Goal: Use online tool/utility

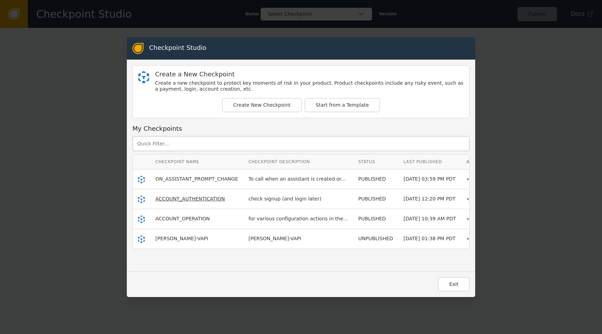
click at [193, 201] on span "ACCOUNT_AUTHENTICATION" at bounding box center [190, 199] width 70 height 6
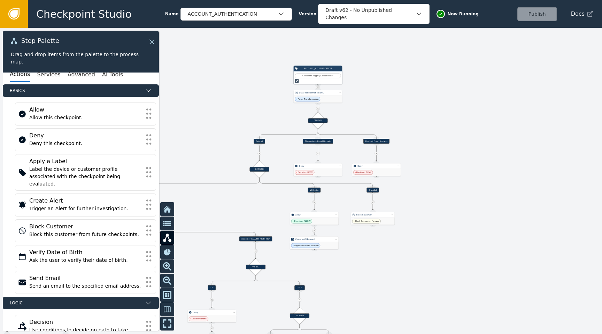
drag, startPoint x: 311, startPoint y: 172, endPoint x: 490, endPoint y: 121, distance: 185.8
click at [448, 121] on div at bounding box center [301, 181] width 602 height 306
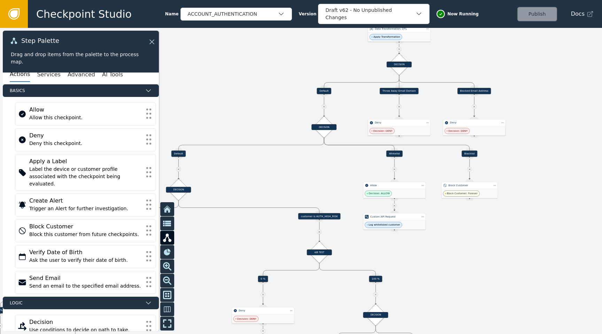
drag, startPoint x: 238, startPoint y: 221, endPoint x: 316, endPoint y: 182, distance: 87.4
click at [316, 182] on div at bounding box center [301, 181] width 602 height 306
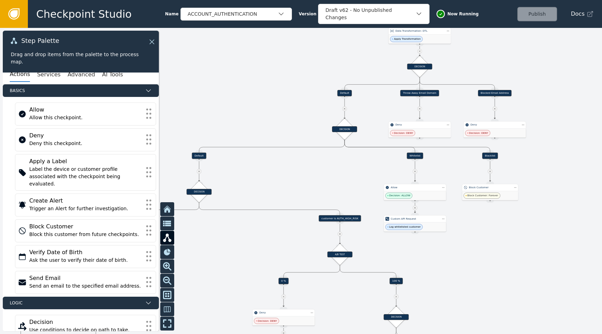
drag, startPoint x: 298, startPoint y: 179, endPoint x: 307, endPoint y: 183, distance: 10.4
click at [317, 181] on div at bounding box center [301, 181] width 602 height 306
click at [439, 40] on div "Apply Transformation" at bounding box center [420, 39] width 62 height 9
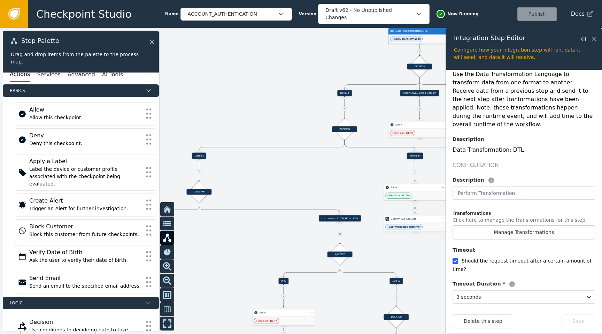
scroll to position [112, 0]
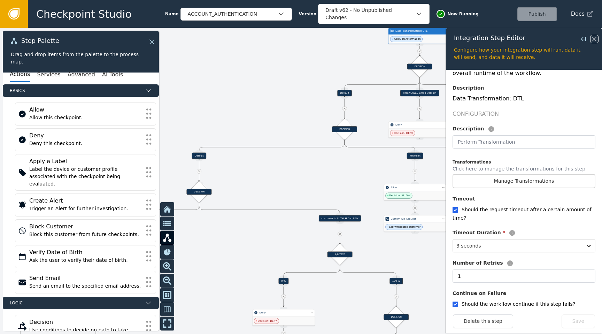
click at [448, 40] on icon at bounding box center [595, 39] width 8 height 8
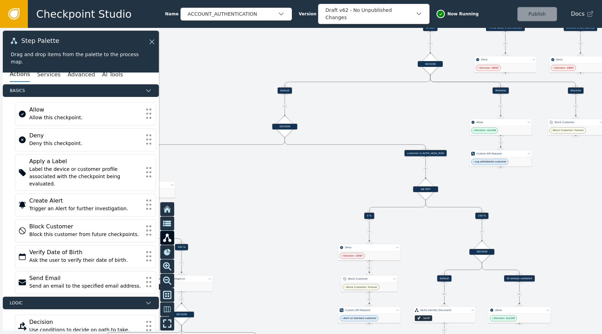
drag, startPoint x: 287, startPoint y: 126, endPoint x: 375, endPoint y: 60, distance: 110.4
click at [375, 60] on div at bounding box center [301, 181] width 602 height 306
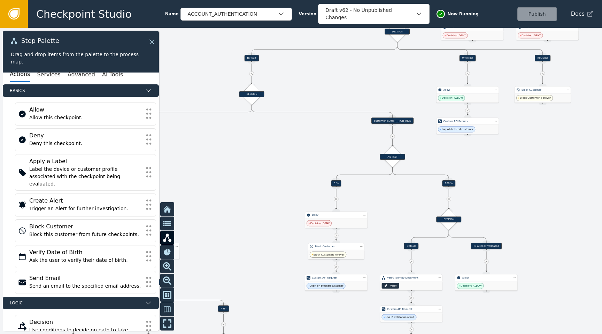
drag, startPoint x: 364, startPoint y: 107, endPoint x: 326, endPoint y: 74, distance: 50.7
click at [326, 74] on div at bounding box center [301, 181] width 602 height 306
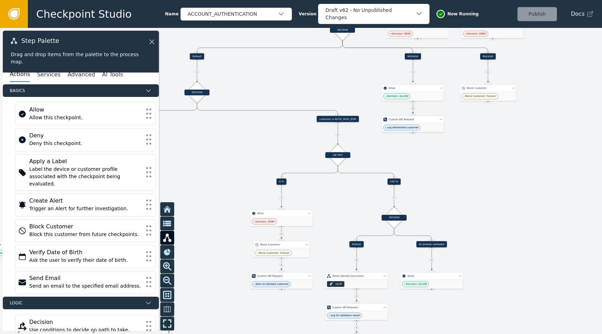
drag, startPoint x: 365, startPoint y: 82, endPoint x: 313, endPoint y: 82, distance: 51.9
click at [313, 82] on div at bounding box center [301, 181] width 602 height 306
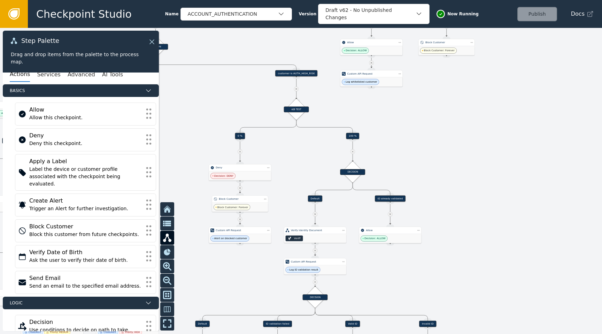
drag, startPoint x: 522, startPoint y: 224, endPoint x: 479, endPoint y: 175, distance: 65.0
click at [448, 175] on div at bounding box center [301, 181] width 602 height 306
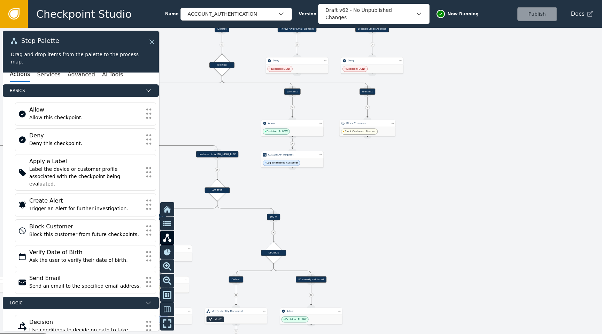
drag, startPoint x: 465, startPoint y: 111, endPoint x: 387, endPoint y: 193, distance: 113.9
click at [387, 194] on div at bounding box center [301, 181] width 602 height 306
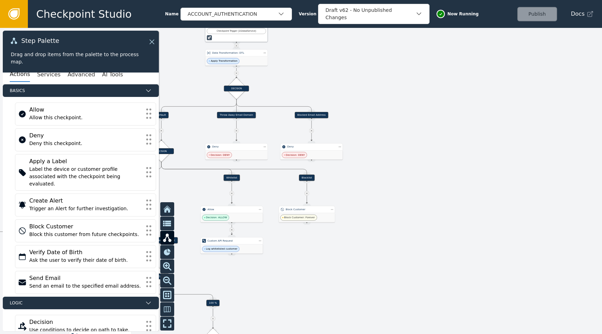
drag, startPoint x: 490, startPoint y: 138, endPoint x: 429, endPoint y: 224, distance: 105.3
click at [429, 225] on div at bounding box center [301, 181] width 602 height 306
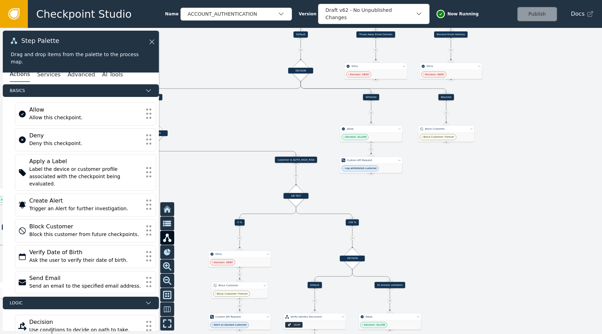
drag, startPoint x: 429, startPoint y: 224, endPoint x: 569, endPoint y: 143, distance: 161.7
click at [448, 143] on div at bounding box center [301, 181] width 602 height 306
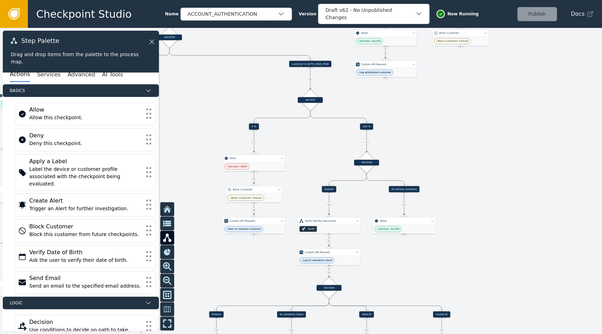
drag, startPoint x: 491, startPoint y: 229, endPoint x: 505, endPoint y: 134, distance: 95.8
click at [448, 135] on div at bounding box center [301, 181] width 602 height 306
click at [270, 17] on div "ACCOUNT_AUTHENTICATION" at bounding box center [233, 13] width 90 height 7
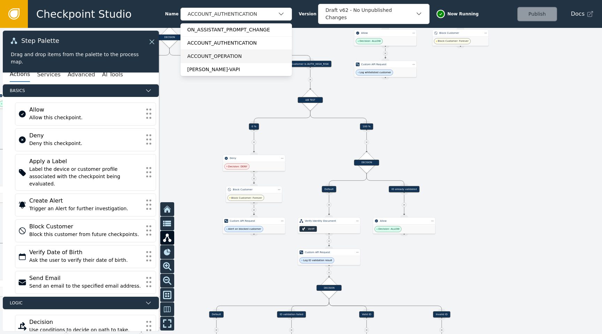
click at [225, 54] on div "ACCOUNT_OPERATION" at bounding box center [237, 56] width 98 height 7
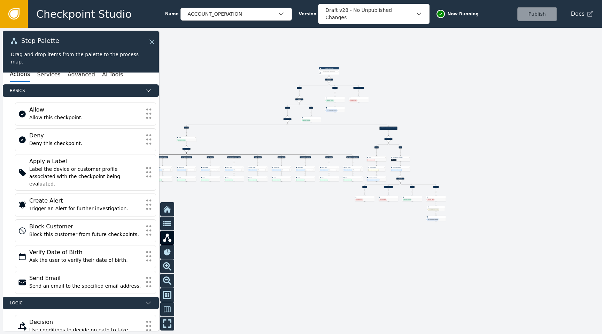
drag, startPoint x: 414, startPoint y: 206, endPoint x: 540, endPoint y: 96, distance: 167.0
click at [448, 96] on div at bounding box center [301, 181] width 602 height 306
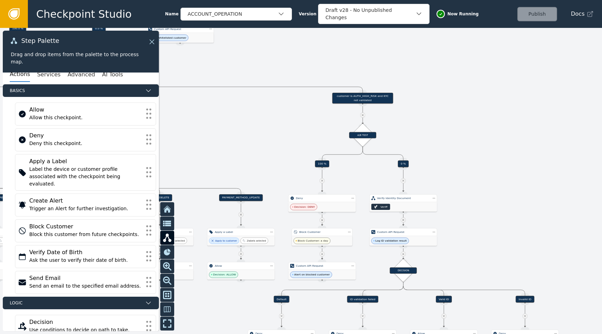
drag, startPoint x: 509, startPoint y: 104, endPoint x: 467, endPoint y: 151, distance: 62.5
click at [448, 151] on div at bounding box center [301, 181] width 602 height 306
click at [280, 13] on icon "button" at bounding box center [281, 13] width 7 height 7
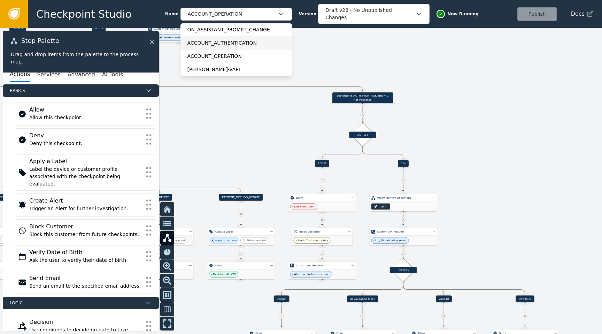
click at [236, 46] on div "ACCOUNT_AUTHENTICATION" at bounding box center [237, 42] width 98 height 7
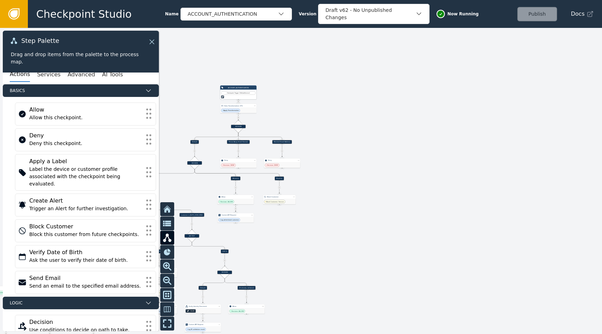
drag, startPoint x: 374, startPoint y: 117, endPoint x: 488, endPoint y: 117, distance: 113.6
click at [448, 117] on div at bounding box center [301, 181] width 602 height 306
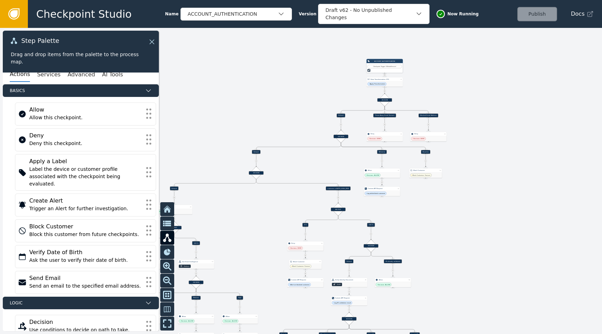
drag, startPoint x: 450, startPoint y: 126, endPoint x: 502, endPoint y: 100, distance: 57.2
click at [448, 100] on div at bounding box center [301, 181] width 602 height 306
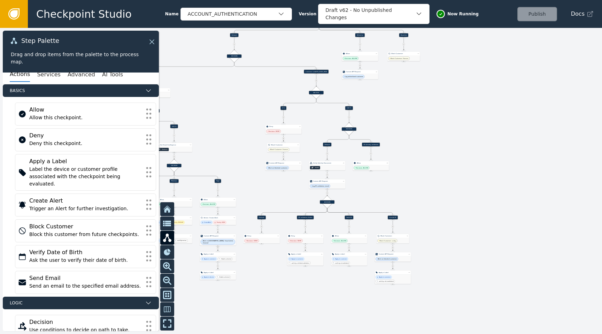
drag, startPoint x: 459, startPoint y: 198, endPoint x: 438, endPoint y: 82, distance: 117.9
click at [438, 82] on div at bounding box center [301, 181] width 602 height 306
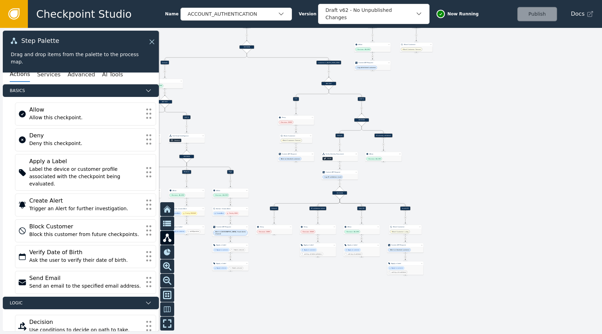
drag, startPoint x: 427, startPoint y: 167, endPoint x: 437, endPoint y: 157, distance: 13.8
click at [440, 158] on div at bounding box center [301, 181] width 602 height 306
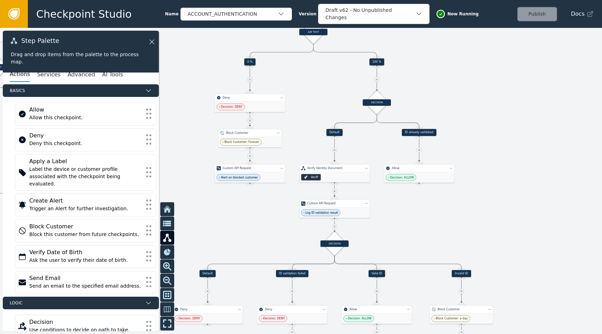
drag, startPoint x: 506, startPoint y: 146, endPoint x: 505, endPoint y: 201, distance: 55.1
click at [448, 201] on div at bounding box center [301, 181] width 602 height 306
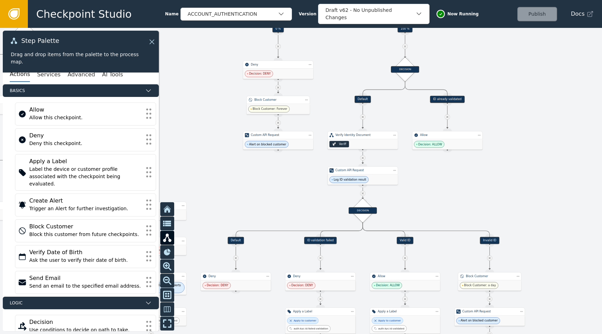
drag, startPoint x: 470, startPoint y: 220, endPoint x: 498, endPoint y: 188, distance: 42.7
click at [448, 188] on div at bounding box center [301, 181] width 602 height 306
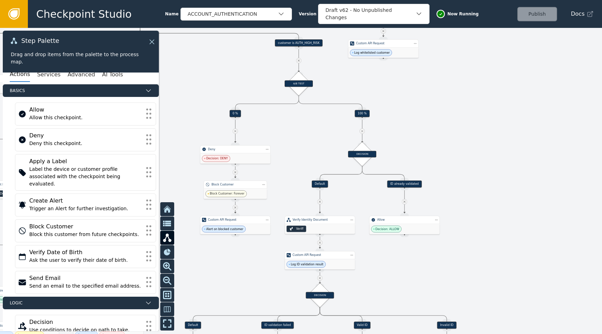
drag, startPoint x: 496, startPoint y: 192, endPoint x: 474, endPoint y: 236, distance: 49.1
click at [448, 236] on div at bounding box center [301, 181] width 602 height 306
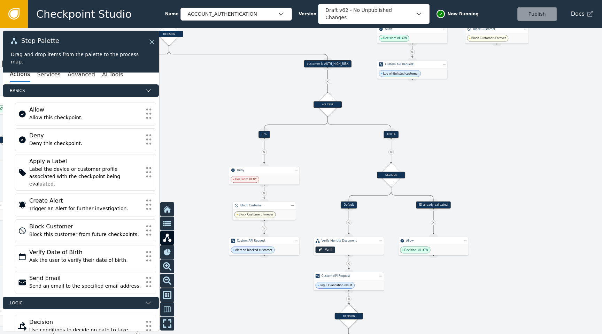
drag, startPoint x: 454, startPoint y: 100, endPoint x: 483, endPoint y: 121, distance: 35.9
click at [448, 121] on div at bounding box center [301, 181] width 602 height 306
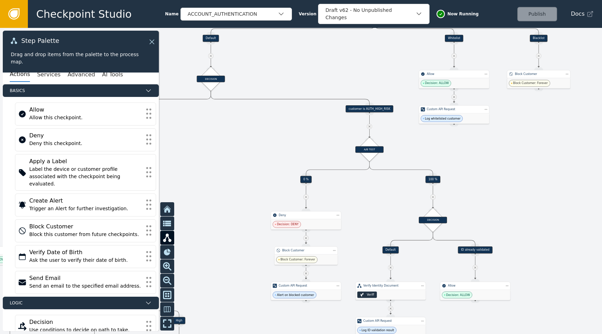
drag, startPoint x: 499, startPoint y: 109, endPoint x: 541, endPoint y: 154, distance: 61.9
click at [448, 154] on div at bounding box center [301, 181] width 602 height 306
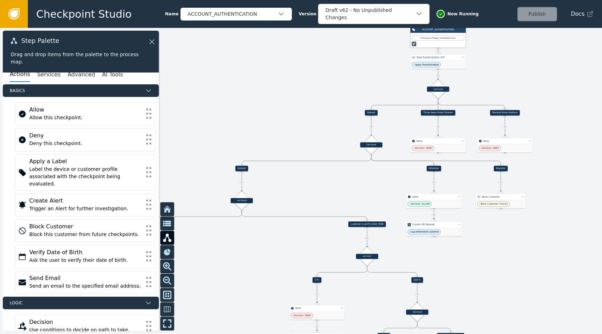
drag, startPoint x: 551, startPoint y: 149, endPoint x: 503, endPoint y: 257, distance: 118.1
click at [448, 257] on div at bounding box center [301, 181] width 602 height 306
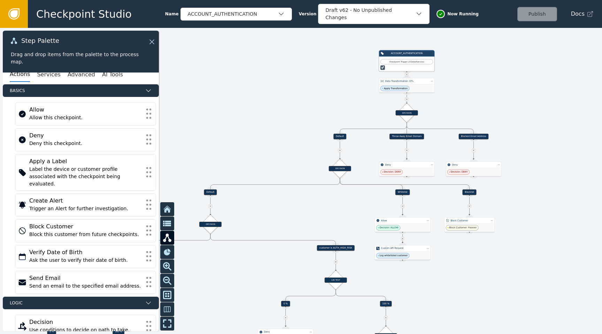
drag, startPoint x: 524, startPoint y: 247, endPoint x: 502, endPoint y: 269, distance: 30.3
click at [448, 269] on div at bounding box center [301, 181] width 602 height 306
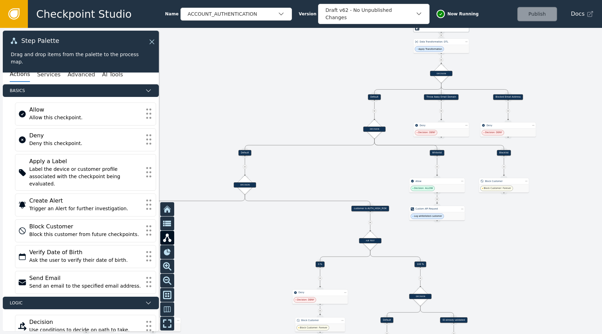
drag, startPoint x: 498, startPoint y: 282, endPoint x: 530, endPoint y: 245, distance: 49.0
click at [448, 245] on div at bounding box center [301, 181] width 602 height 306
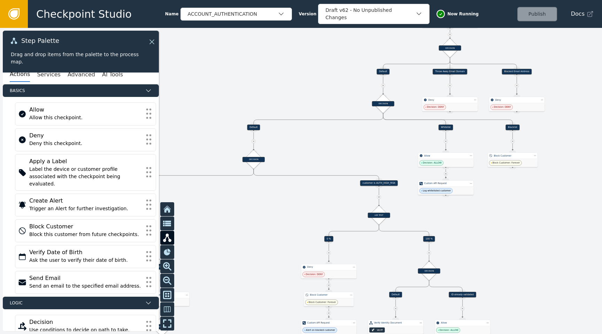
drag, startPoint x: 523, startPoint y: 264, endPoint x: 533, endPoint y: 239, distance: 26.6
click at [448, 239] on div at bounding box center [301, 181] width 602 height 306
